Goal: Find specific page/section: Find specific page/section

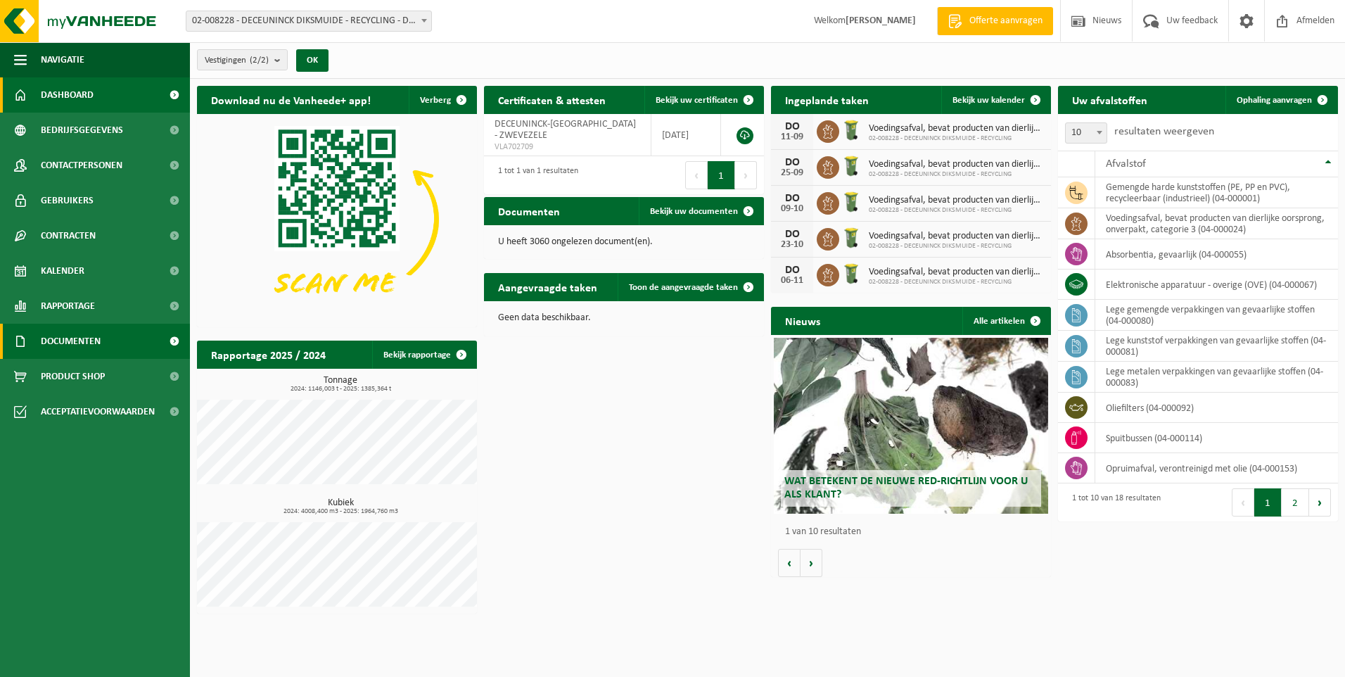
click at [57, 341] on span "Documenten" at bounding box center [71, 341] width 60 height 35
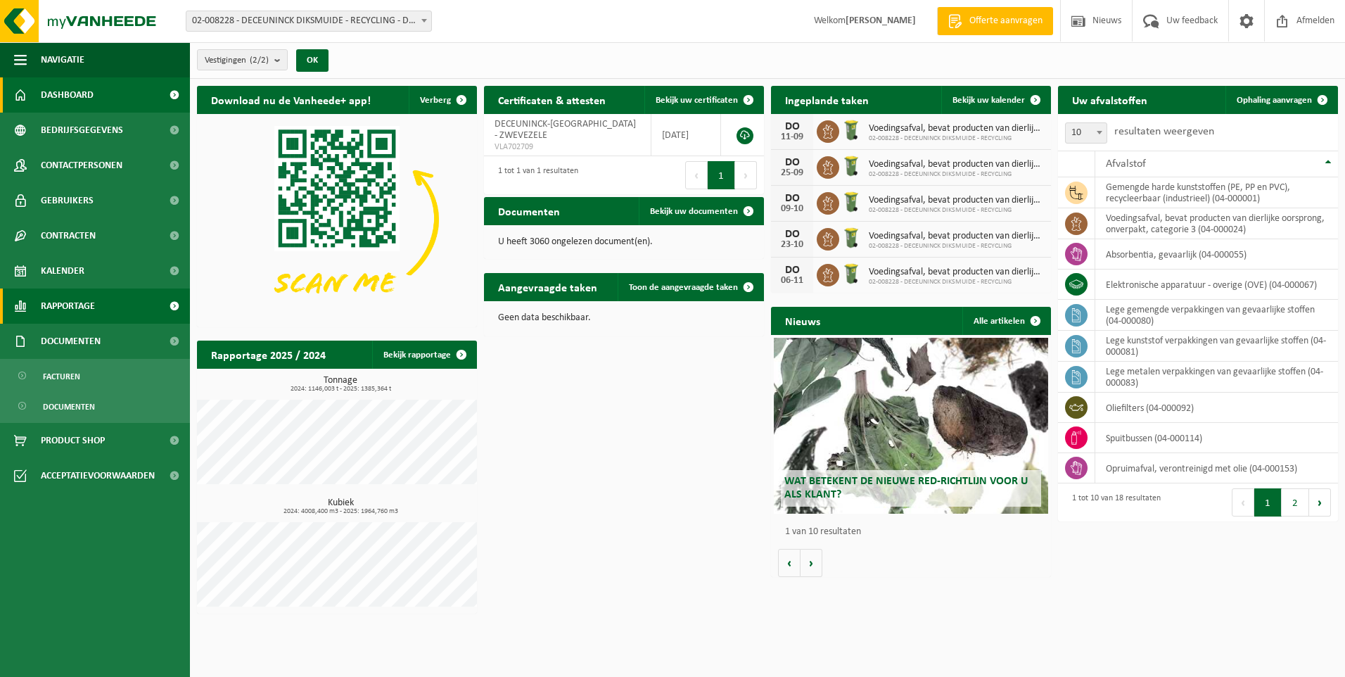
click at [63, 296] on span "Rapportage" at bounding box center [68, 305] width 54 height 35
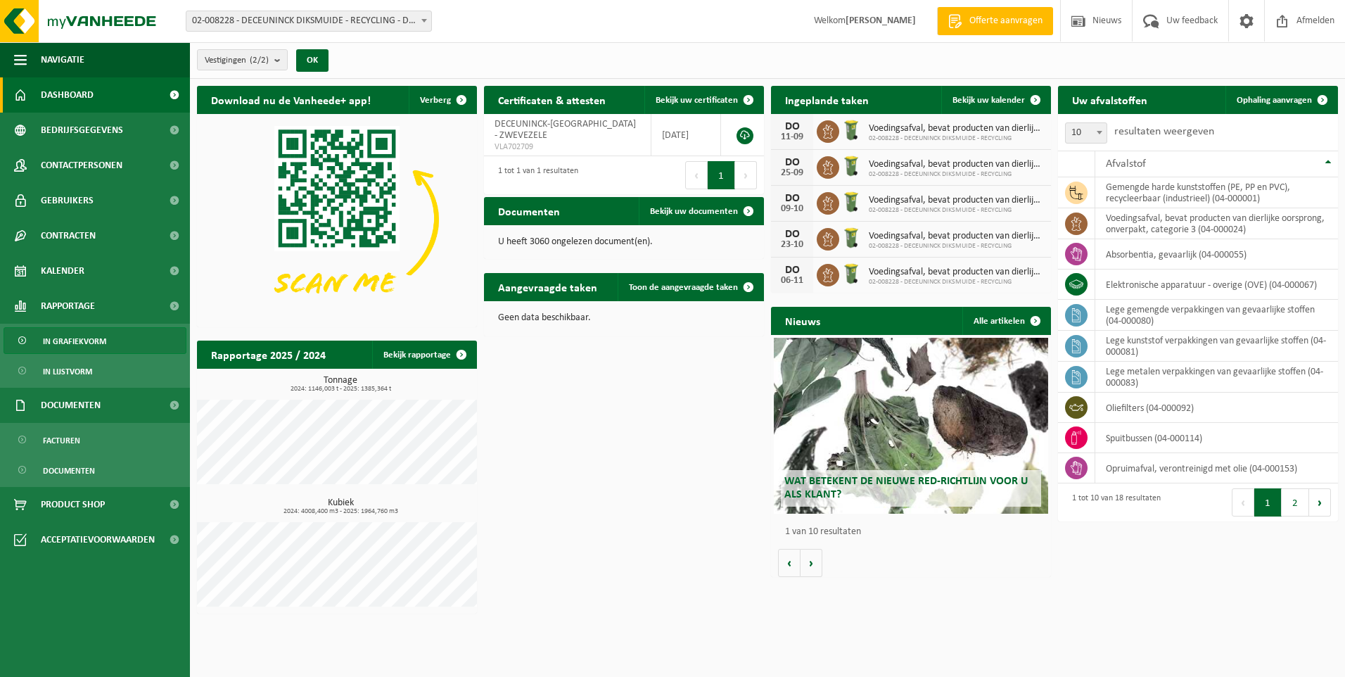
click at [68, 336] on span "In grafiekvorm" at bounding box center [74, 341] width 63 height 27
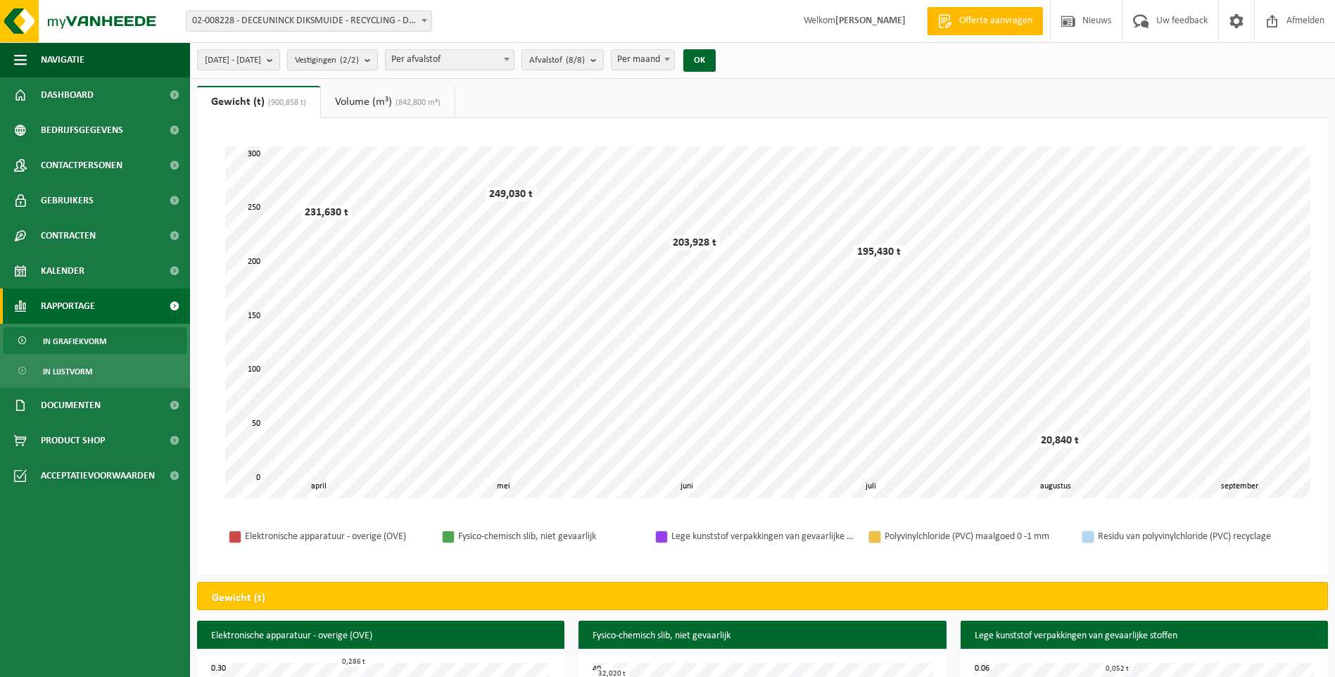
click at [359, 64] on span "Vestigingen (2/2)" at bounding box center [327, 60] width 64 height 21
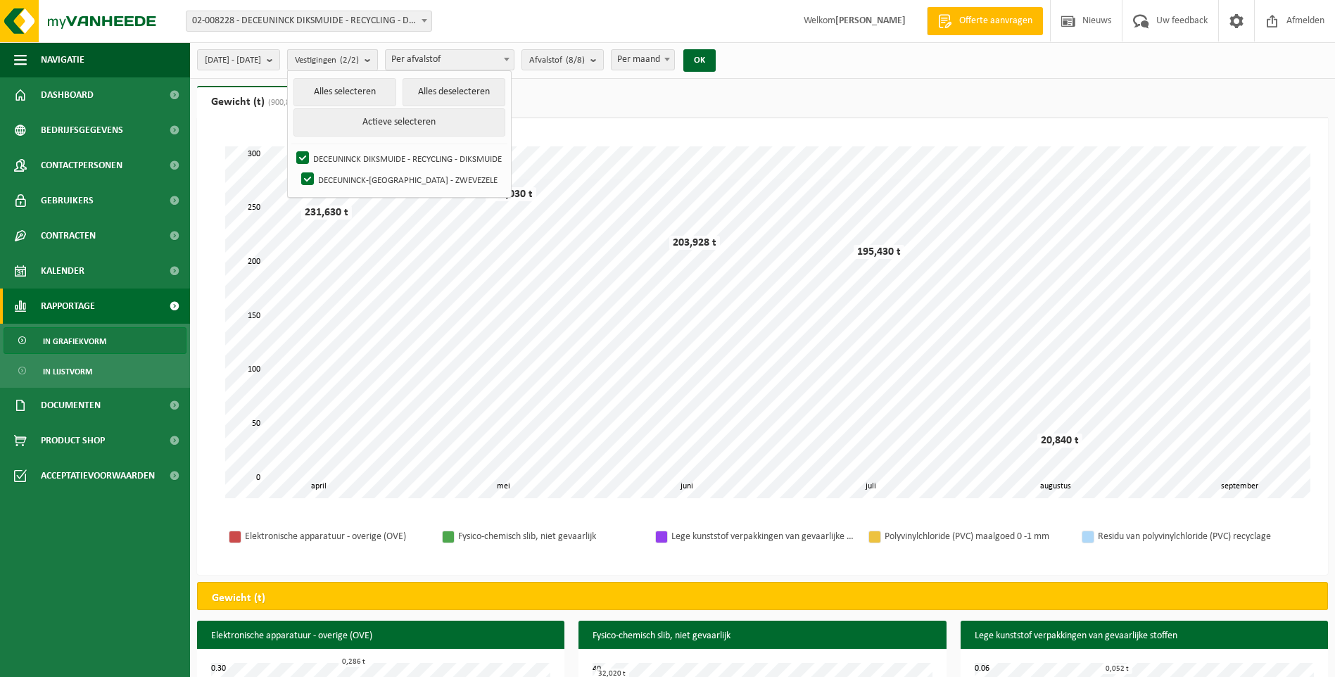
click at [359, 64] on span "Vestigingen (2/2)" at bounding box center [327, 60] width 64 height 21
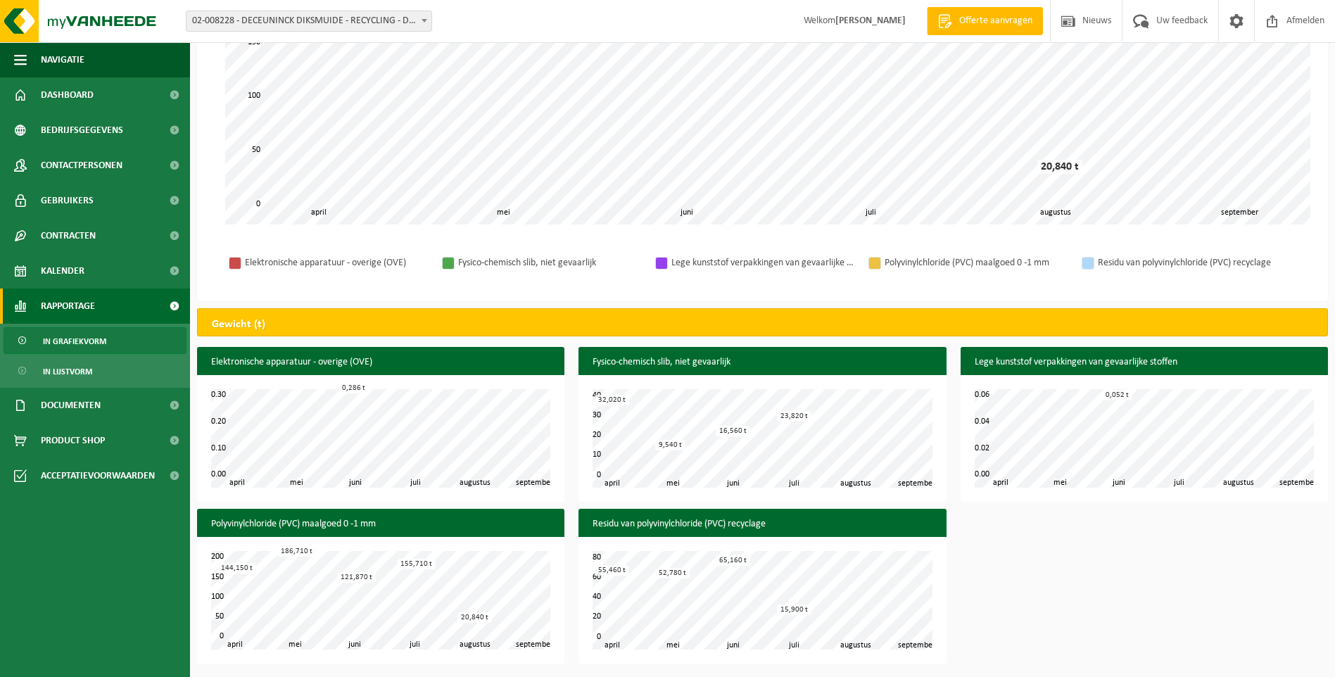
scroll to position [63, 0]
